Goal: Transaction & Acquisition: Download file/media

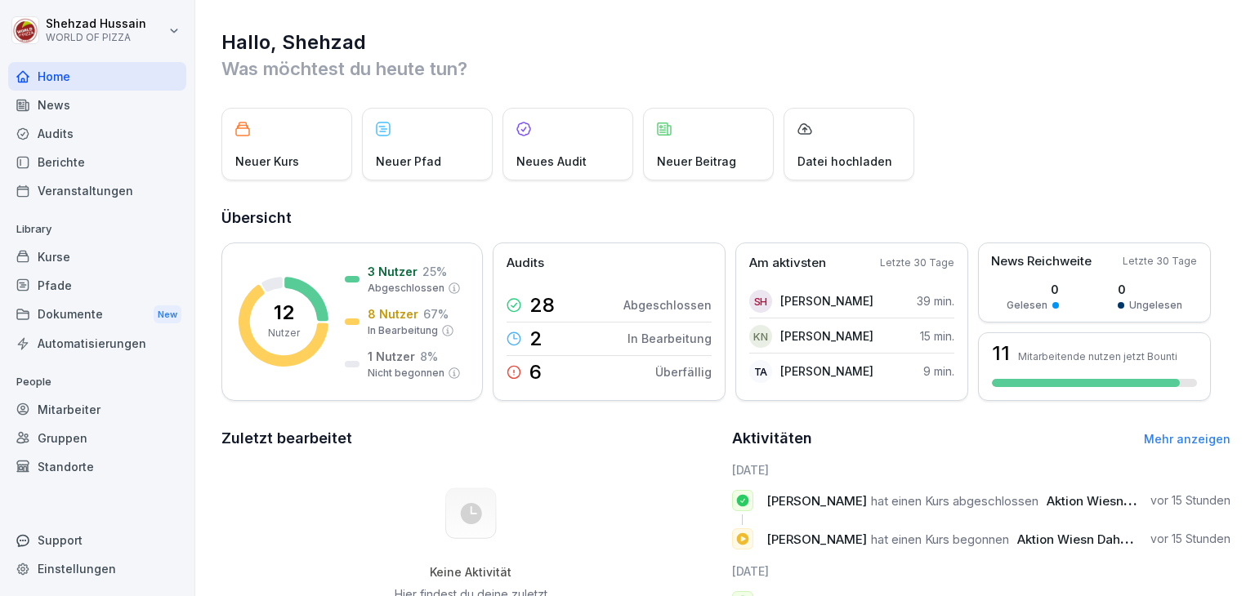
click at [97, 323] on div "Dokumente New" at bounding box center [97, 315] width 178 height 30
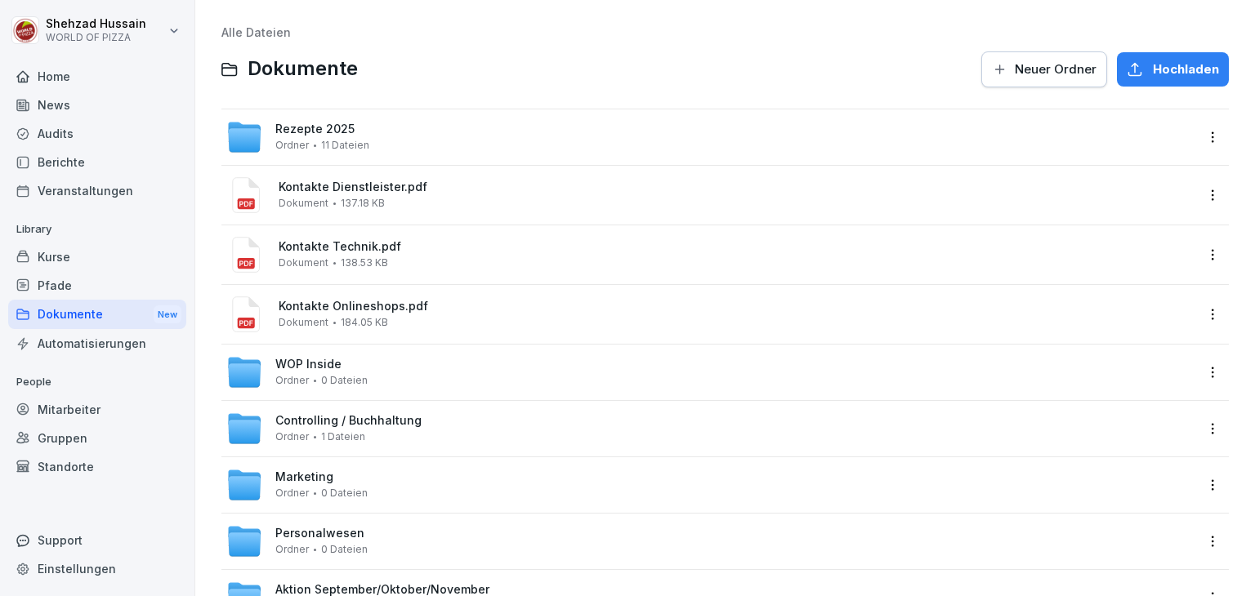
click at [441, 319] on div "Kontakte Onlineshops.pdf Dokument 184.05 KB" at bounding box center [737, 314] width 916 height 29
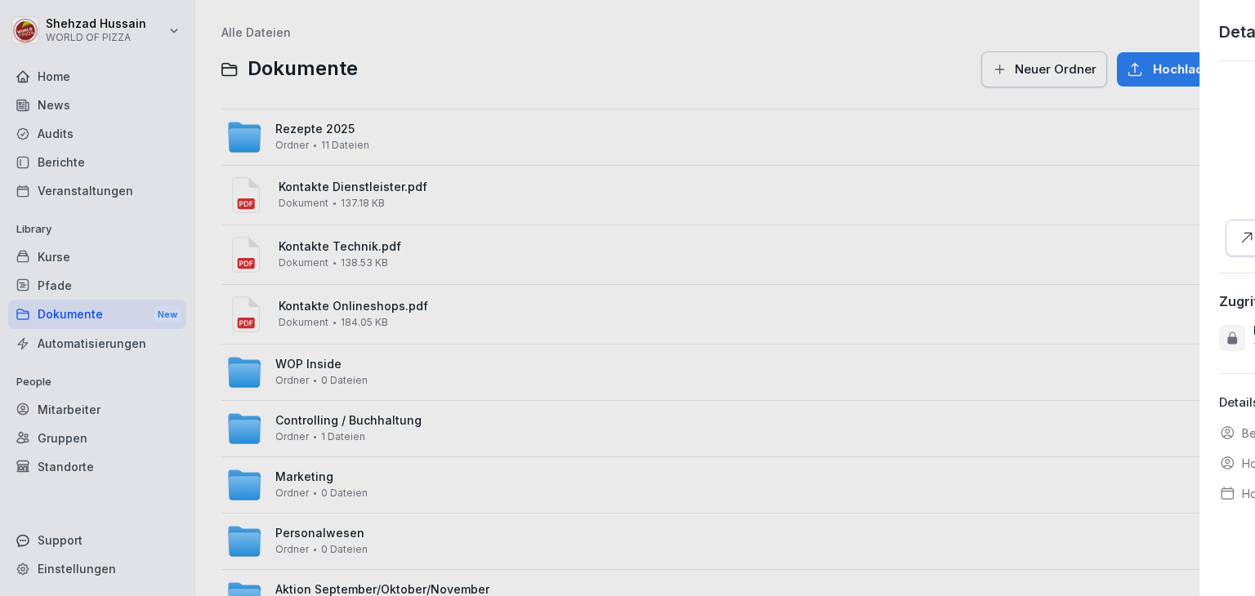
click at [428, 435] on div at bounding box center [627, 298] width 1255 height 596
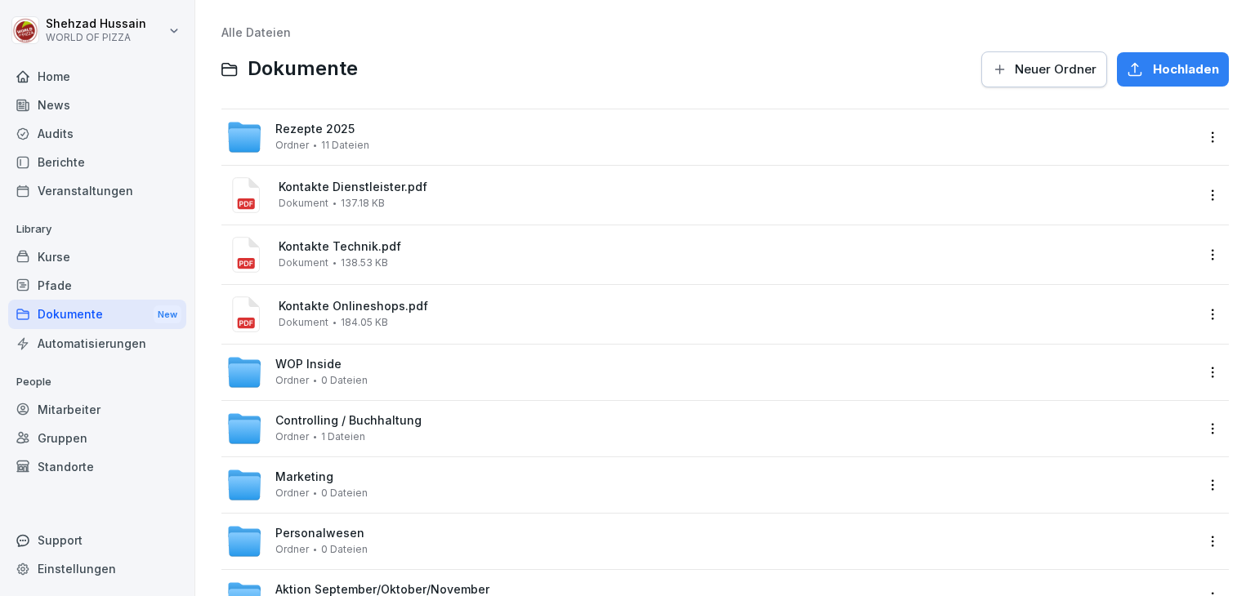
click at [428, 435] on div "Controlling / Buchhaltung Ordner 1 Dateien" at bounding box center [710, 429] width 968 height 36
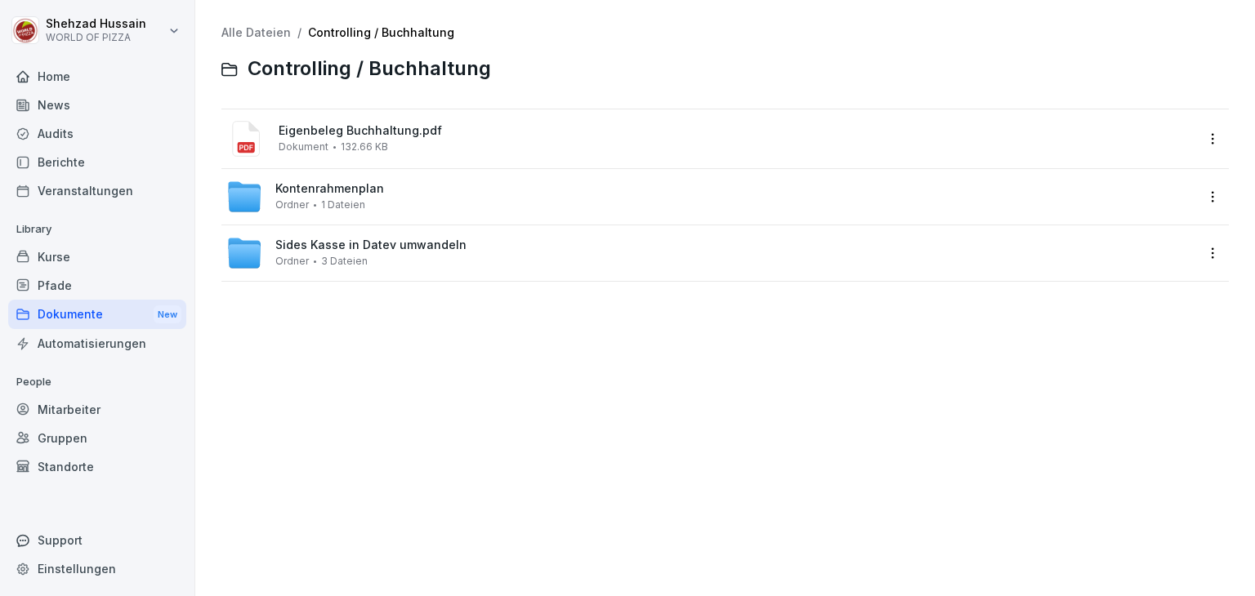
click at [489, 252] on div "Sides Kasse in Datev umwandeln Ordner 3 Dateien" at bounding box center [710, 253] width 968 height 36
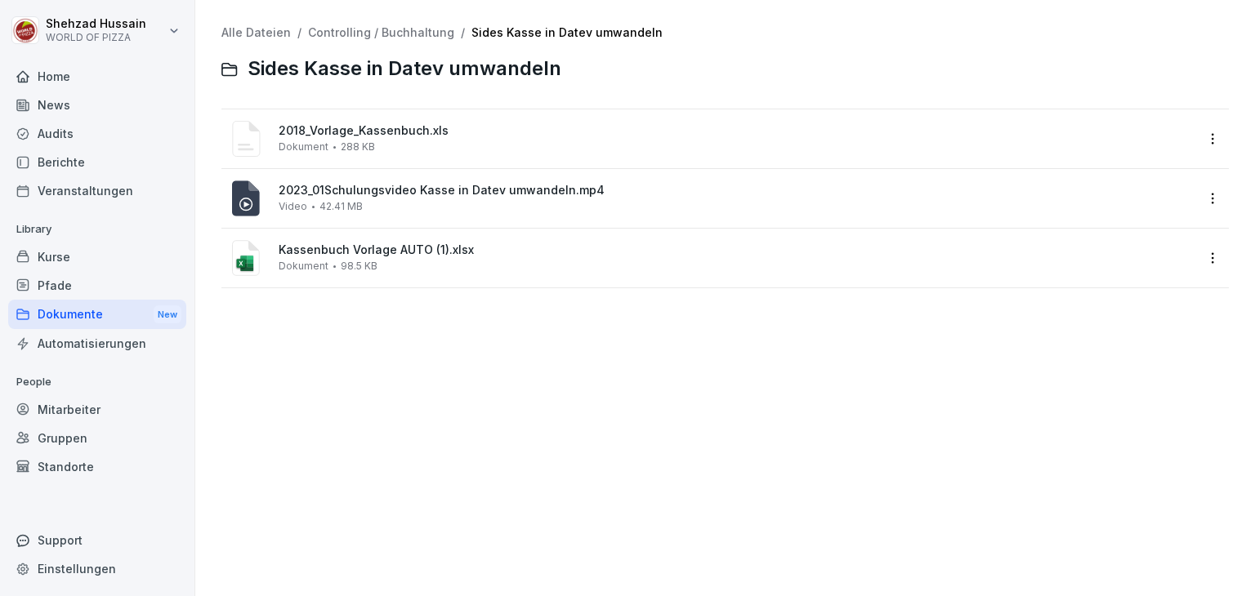
click at [416, 267] on div "Kassenbuch Vorlage AUTO (1).xlsx Dokument 98.5 KB" at bounding box center [737, 257] width 916 height 29
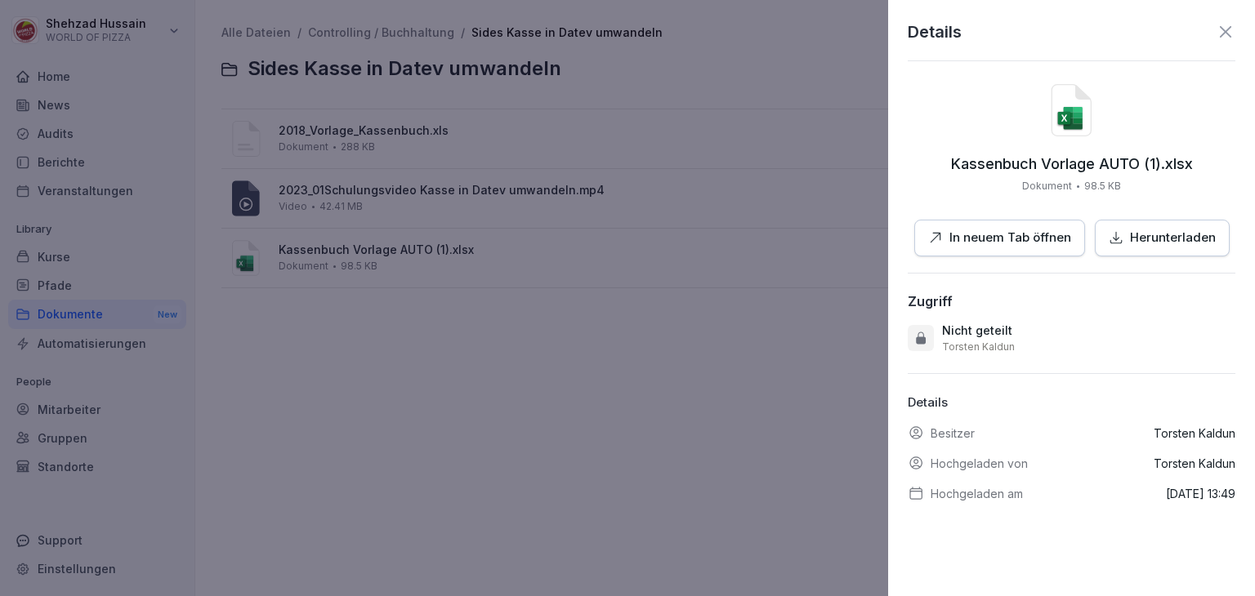
click at [1150, 242] on p "Herunterladen" at bounding box center [1173, 238] width 86 height 19
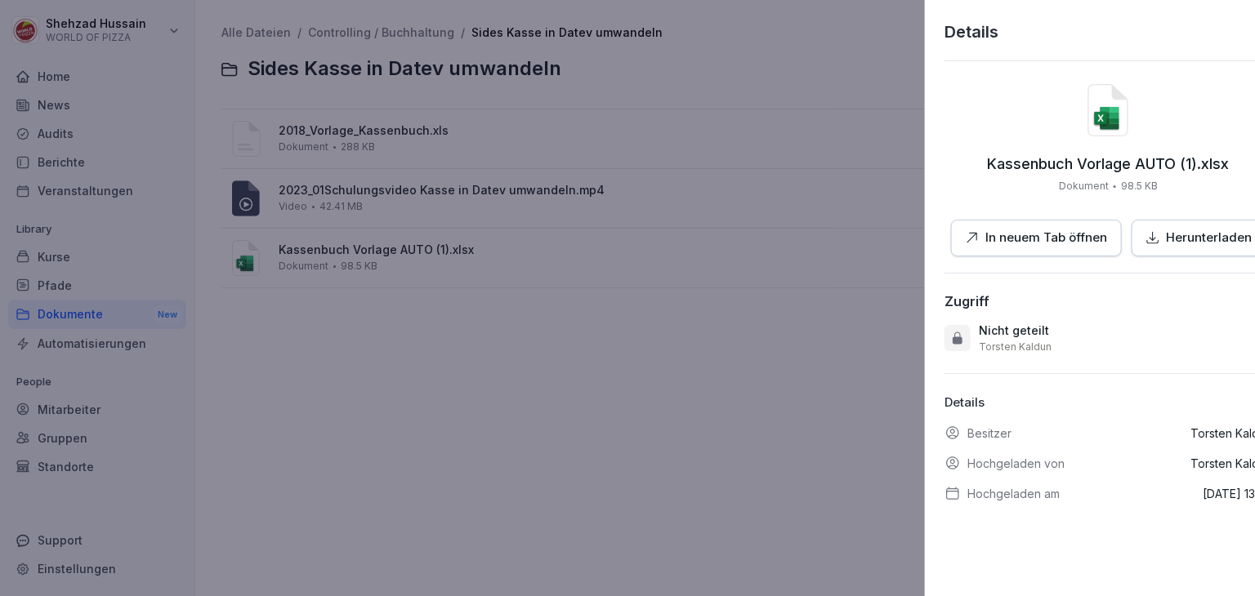
click at [716, 409] on div at bounding box center [627, 298] width 1255 height 596
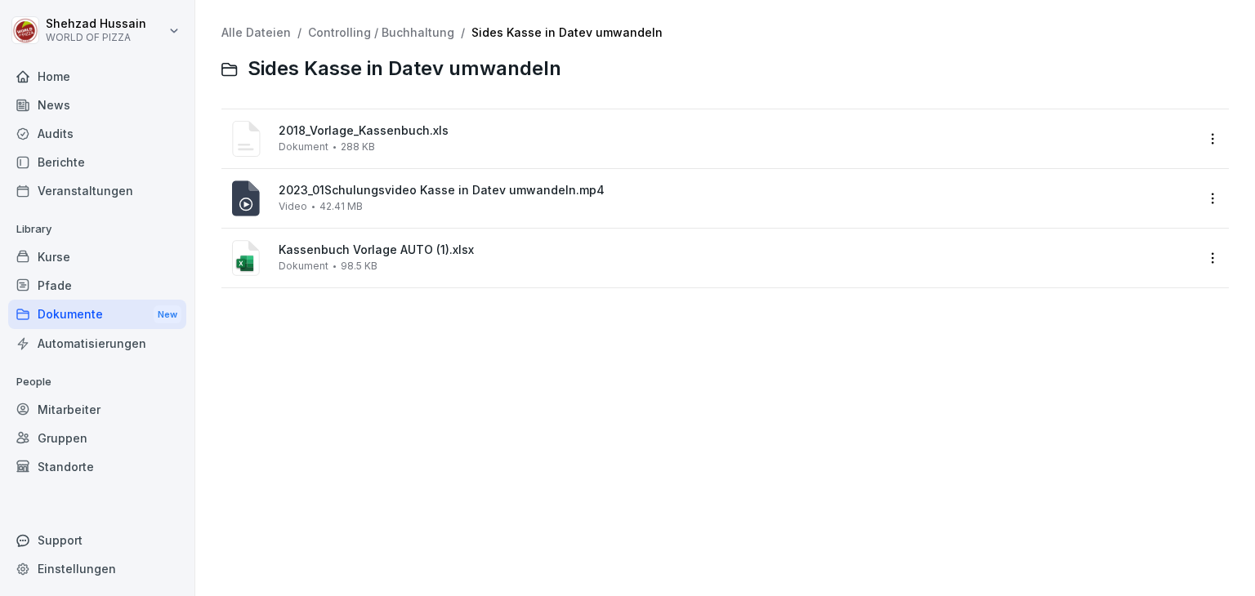
click at [420, 207] on div "2023_01Schulungsvideo Kasse in Datev umwandeln.mp4 Video 42.41 MB" at bounding box center [737, 198] width 916 height 29
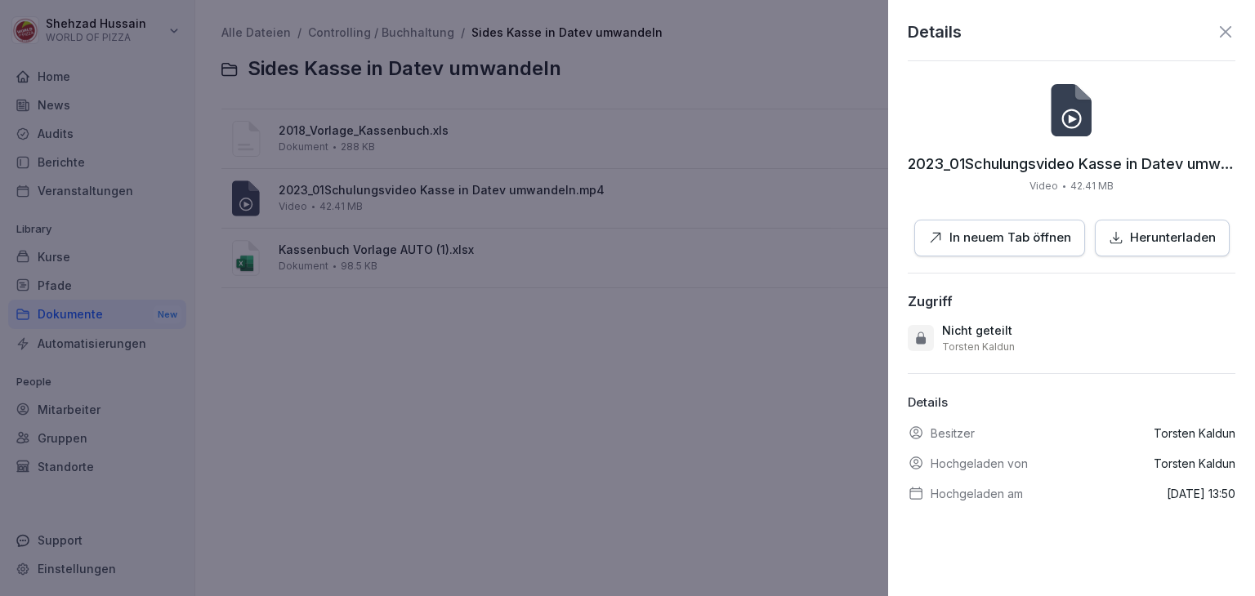
click at [982, 232] on p "In neuem Tab öffnen" at bounding box center [1010, 238] width 122 height 19
